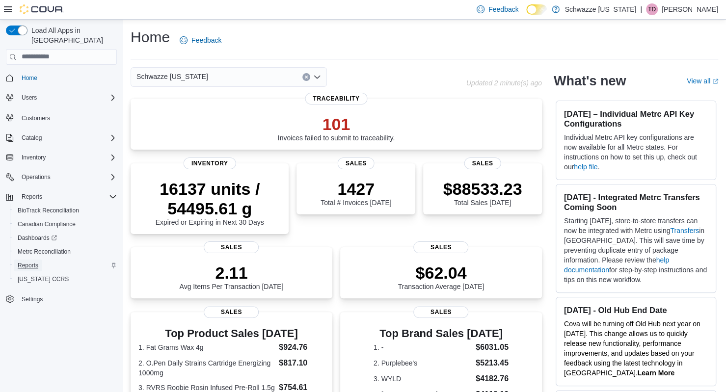
click at [33, 262] on span "Reports" at bounding box center [28, 266] width 21 height 8
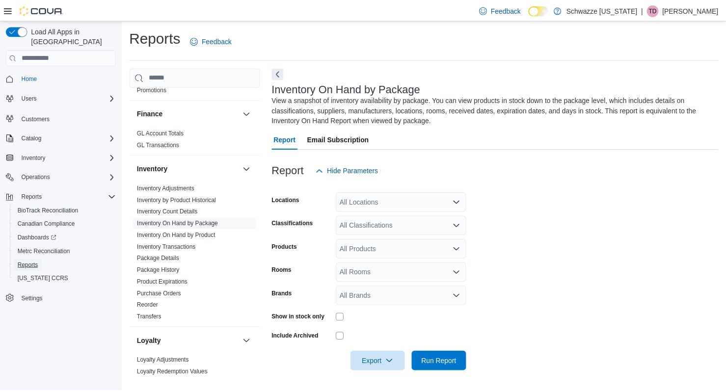
scroll to position [244, 0]
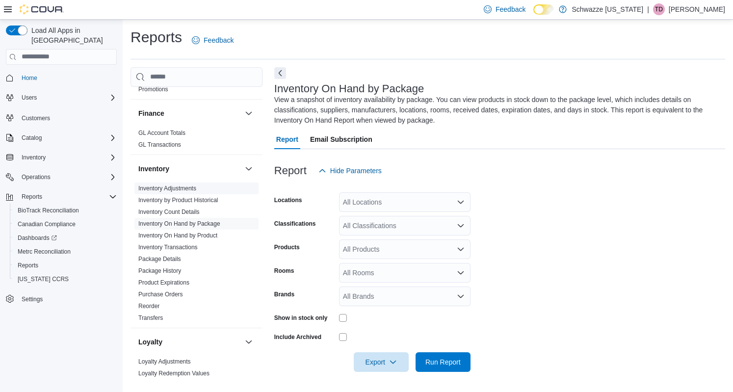
click at [174, 187] on link "Inventory Adjustments" at bounding box center [167, 188] width 58 height 7
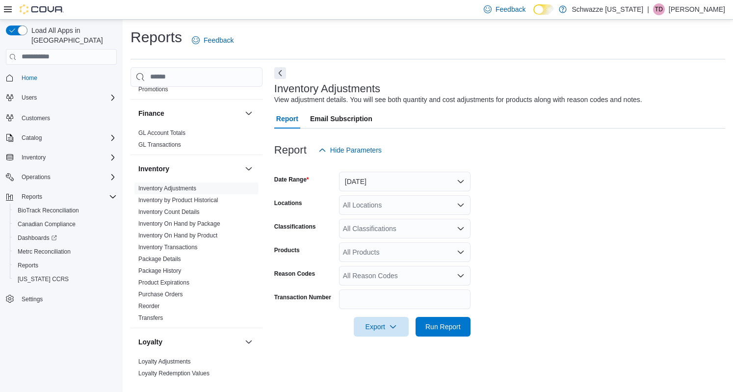
click at [383, 215] on form "Date Range [DATE] Locations All Locations Classifications All Classifications P…" at bounding box center [499, 248] width 451 height 177
click at [375, 204] on div "All Locations" at bounding box center [405, 205] width 132 height 20
type input "****"
click at [393, 220] on span "SB - [GEOGRAPHIC_DATA]" at bounding box center [408, 222] width 87 height 10
click at [594, 257] on form "Date Range [DATE] Locations SB - [GEOGRAPHIC_DATA] Classifications All Classifi…" at bounding box center [499, 248] width 451 height 177
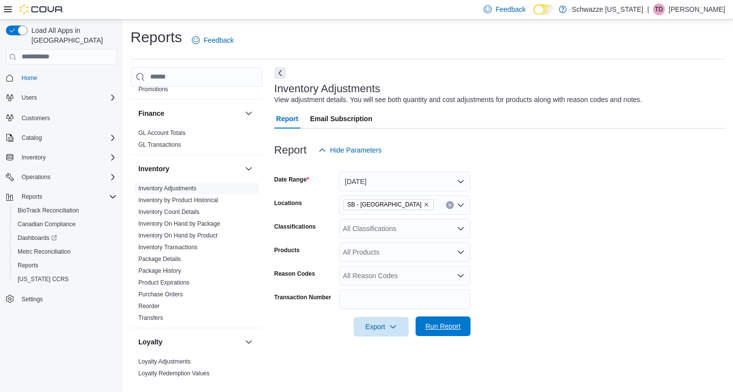
click at [461, 323] on span "Run Report" at bounding box center [443, 327] width 43 height 20
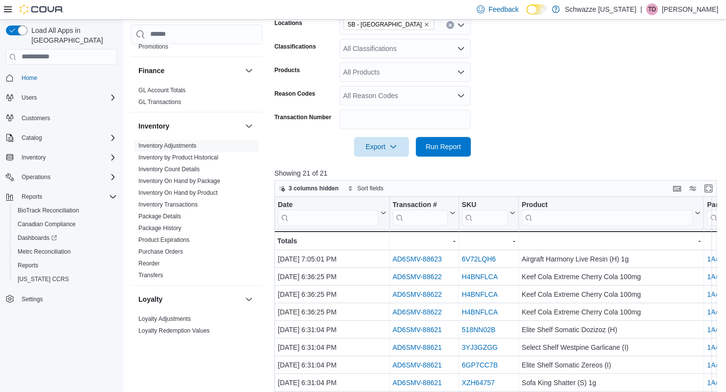
scroll to position [181, 0]
click at [401, 142] on span "Export" at bounding box center [381, 146] width 43 height 20
click at [381, 166] on span "Export to Excel" at bounding box center [383, 166] width 44 height 8
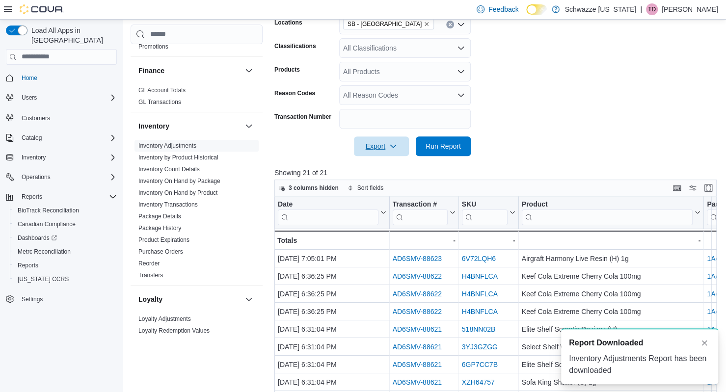
scroll to position [0, 0]
